Goal: Find specific page/section: Find specific page/section

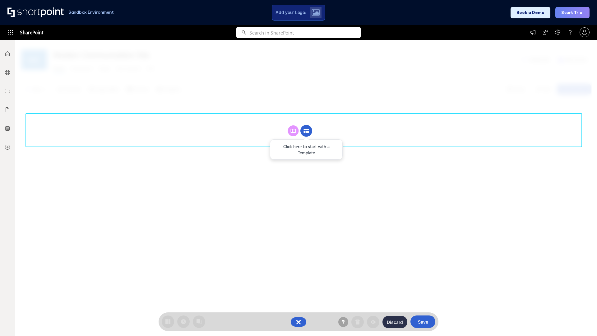
click at [306, 131] on circle at bounding box center [306, 131] width 12 height 12
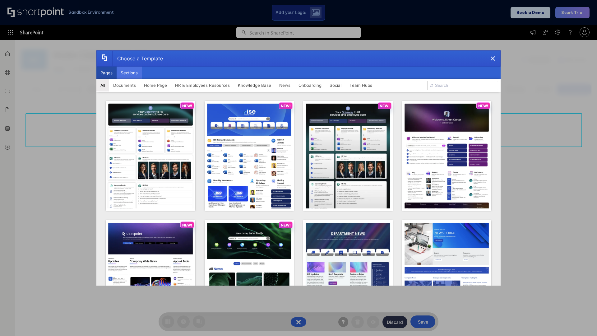
click at [129, 73] on button "Sections" at bounding box center [129, 73] width 25 height 12
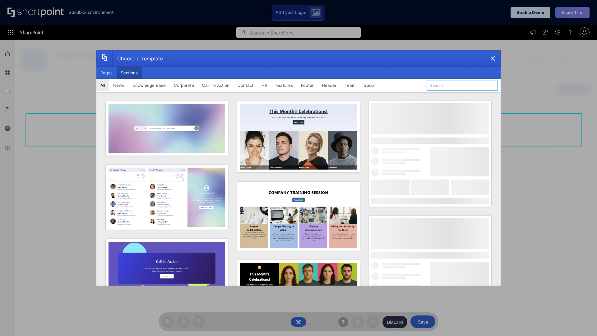
type input "HR Hub"
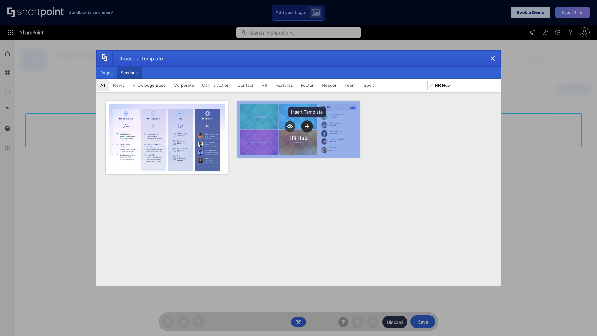
click at [307, 126] on icon "template selector" at bounding box center [307, 126] width 4 height 4
